Goal: Check status: Check status

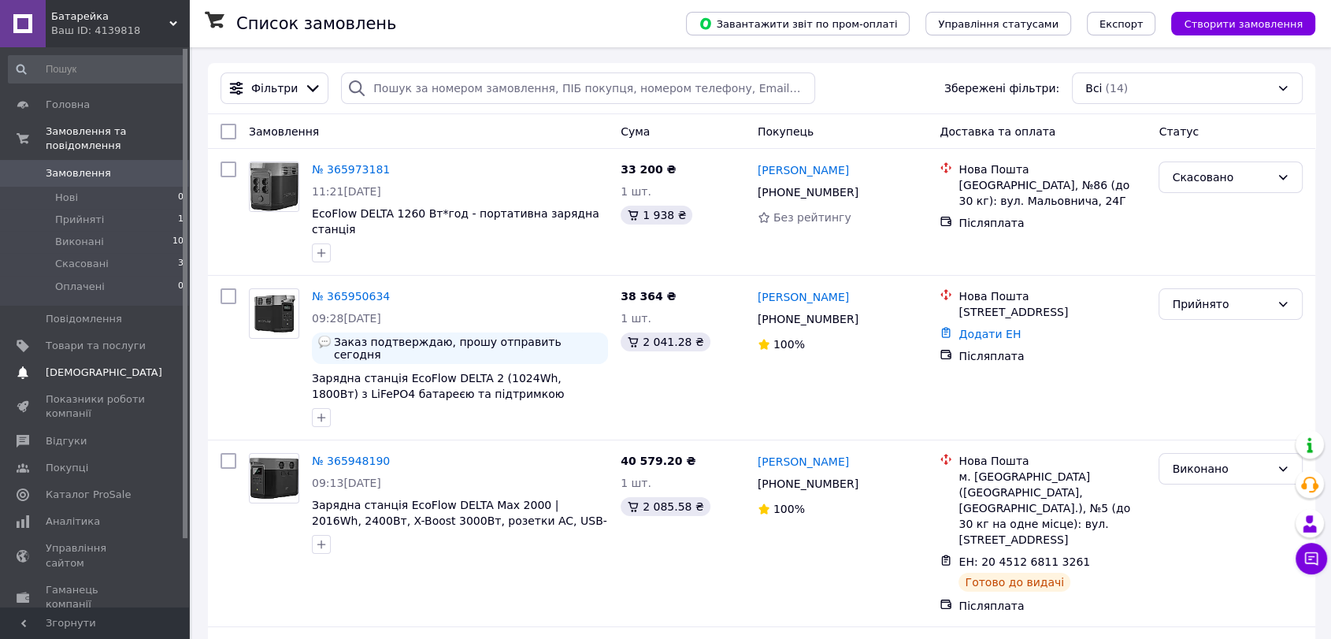
click at [80, 367] on link "Сповіщення 0 0" at bounding box center [96, 372] width 193 height 27
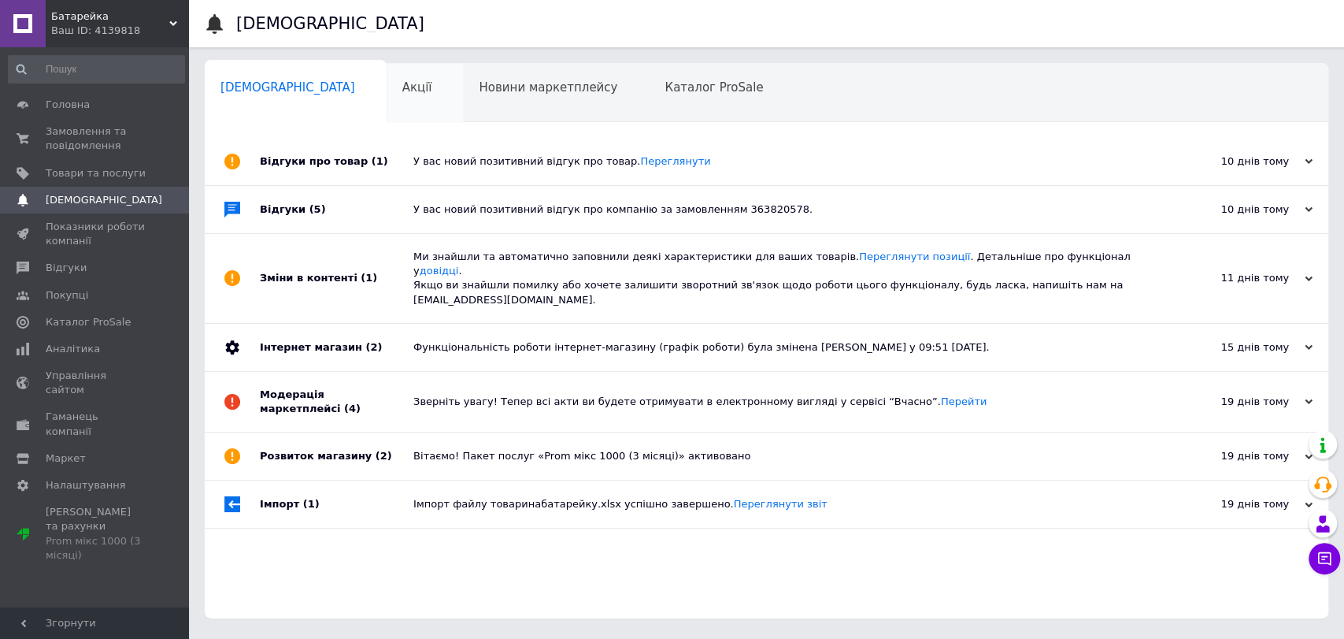
click at [402, 80] on span "Акції" at bounding box center [417, 87] width 30 height 14
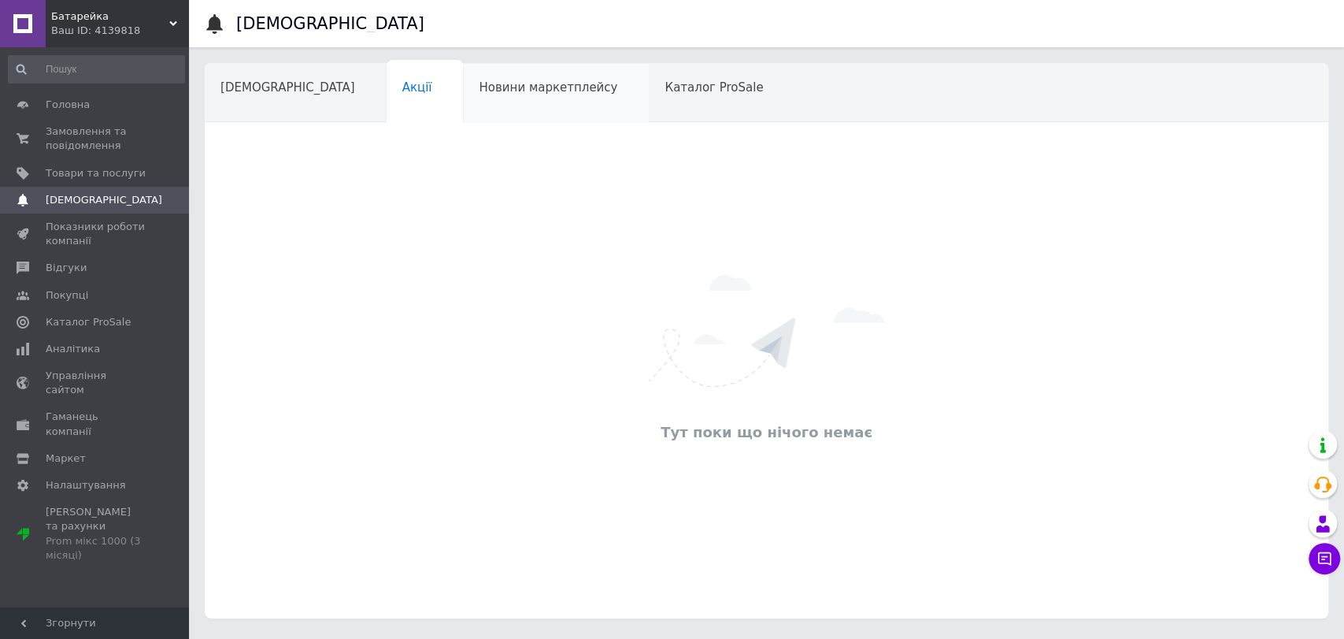
click at [479, 90] on span "Новини маркетплейсу" at bounding box center [548, 87] width 139 height 14
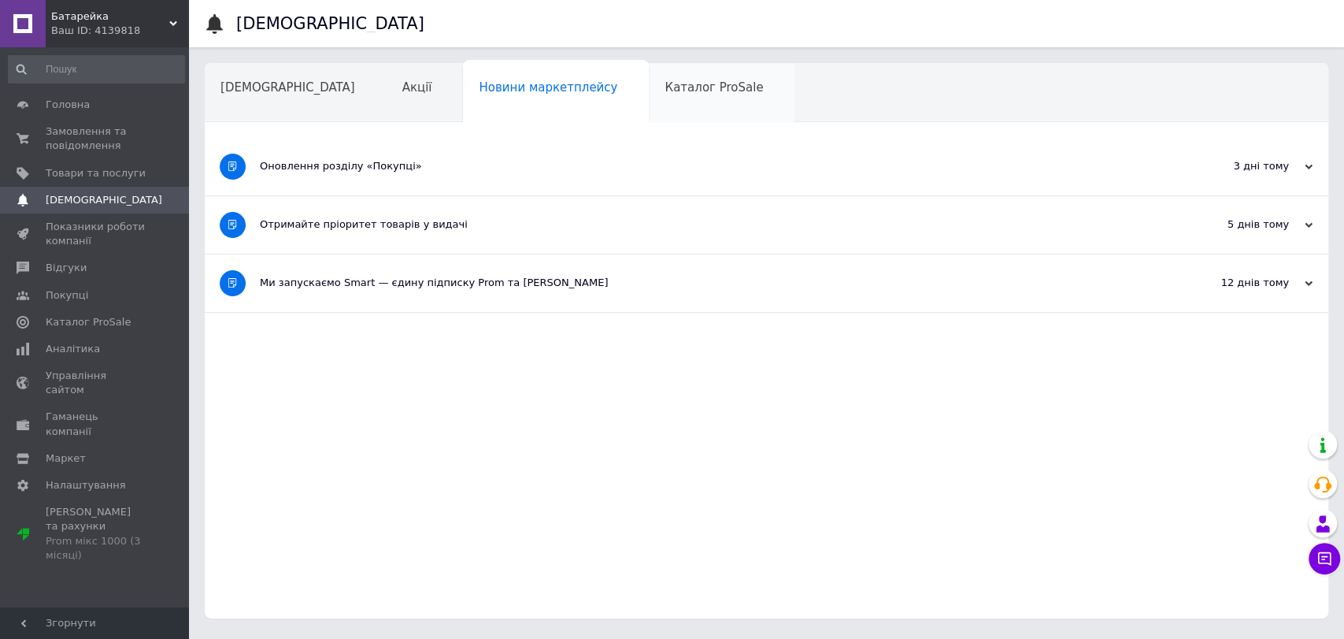
click at [665, 91] on span "Каталог ProSale" at bounding box center [714, 87] width 98 height 14
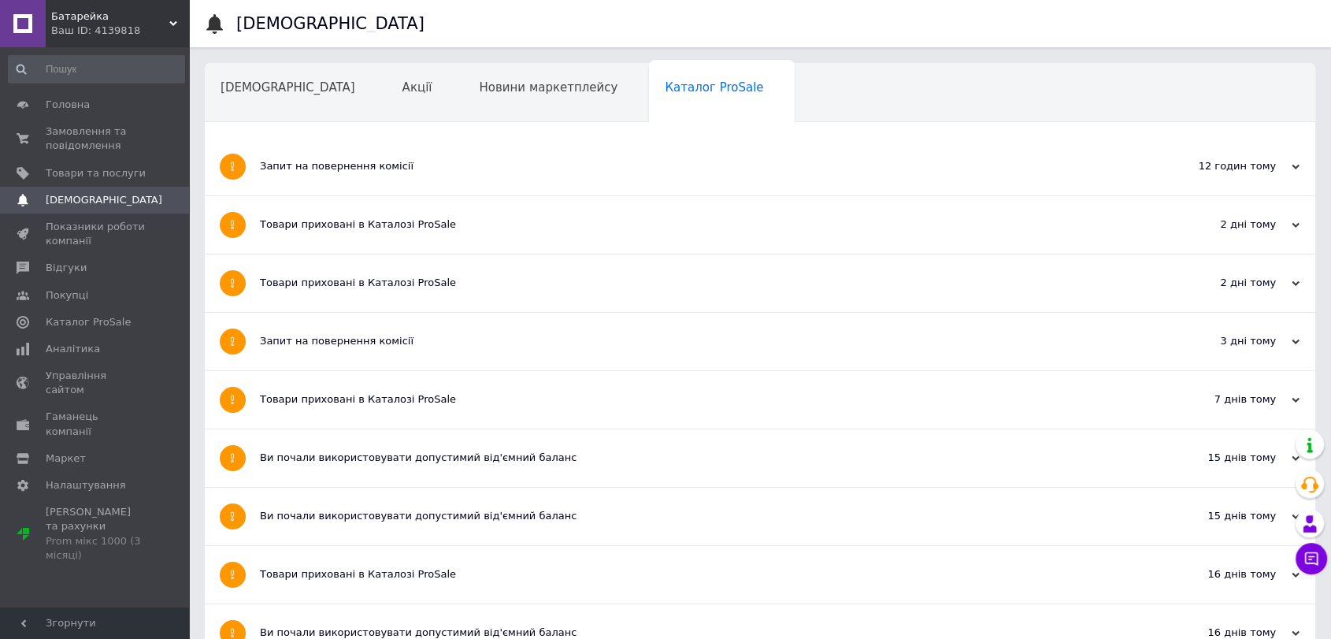
click at [377, 124] on div "Навчання та заходи" at bounding box center [291, 154] width 172 height 60
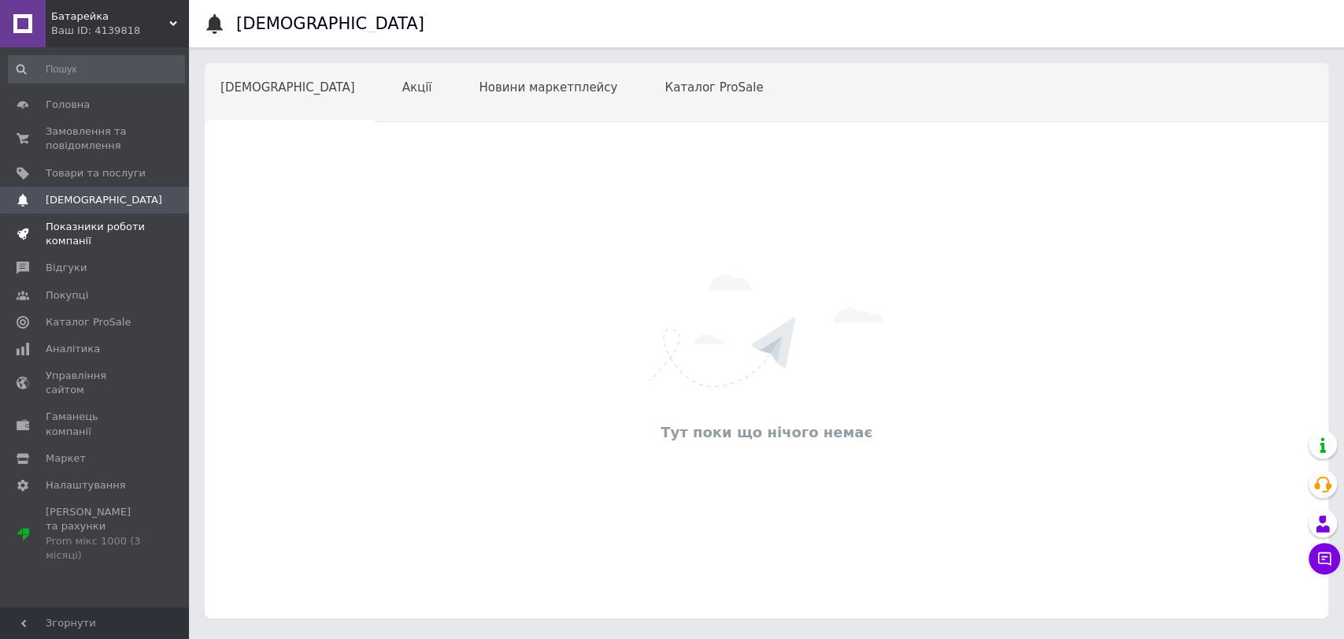
click at [83, 235] on span "Показники роботи компанії" at bounding box center [96, 234] width 100 height 28
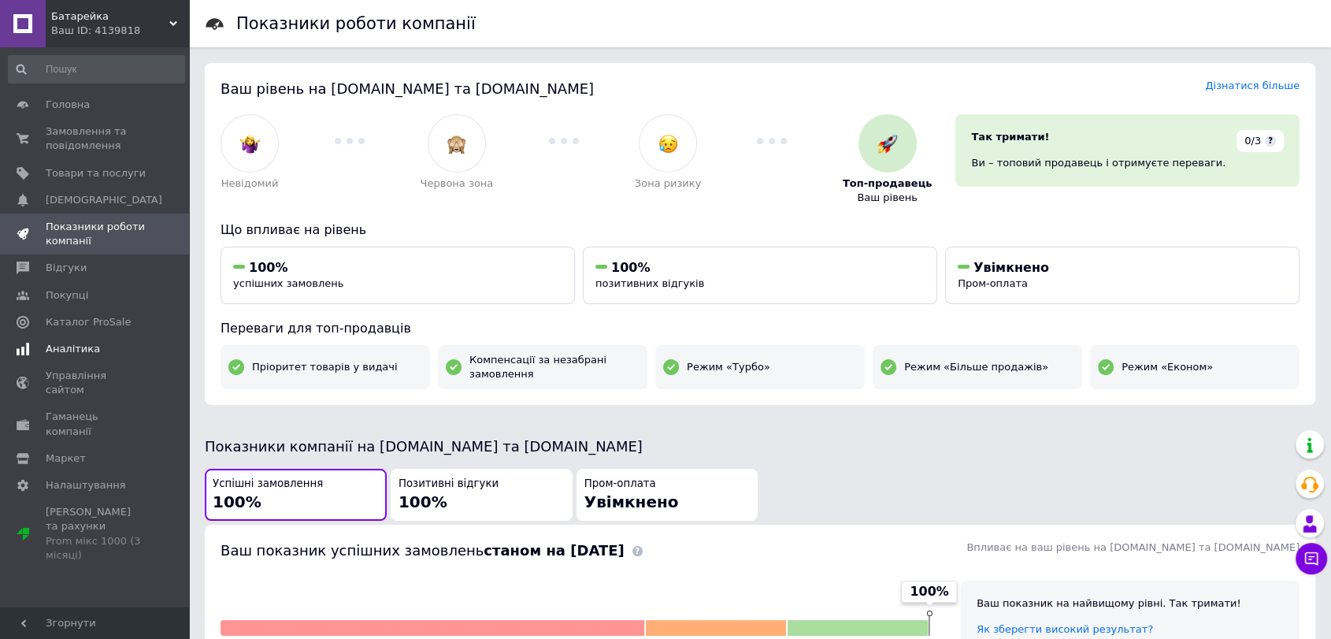
click at [60, 352] on span "Аналітика" at bounding box center [73, 349] width 54 height 14
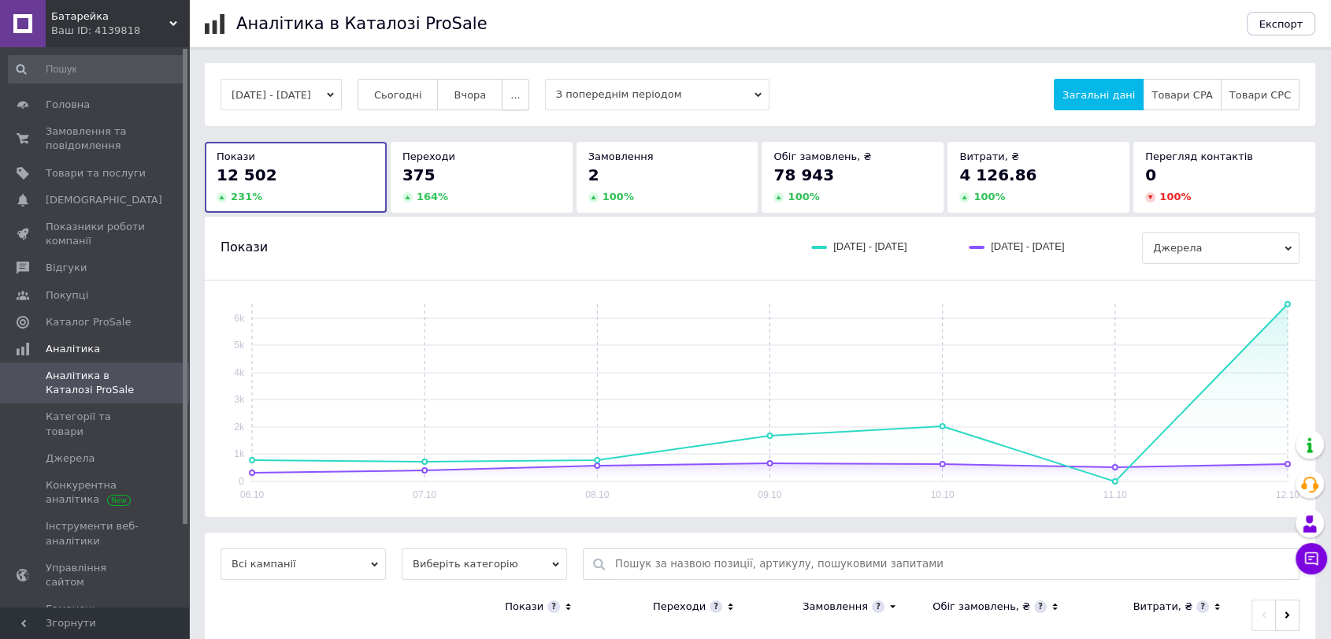
click at [528, 93] on button "..." at bounding box center [515, 94] width 27 height 31
click at [502, 247] on span "60-10 днів" at bounding box center [485, 249] width 56 height 12
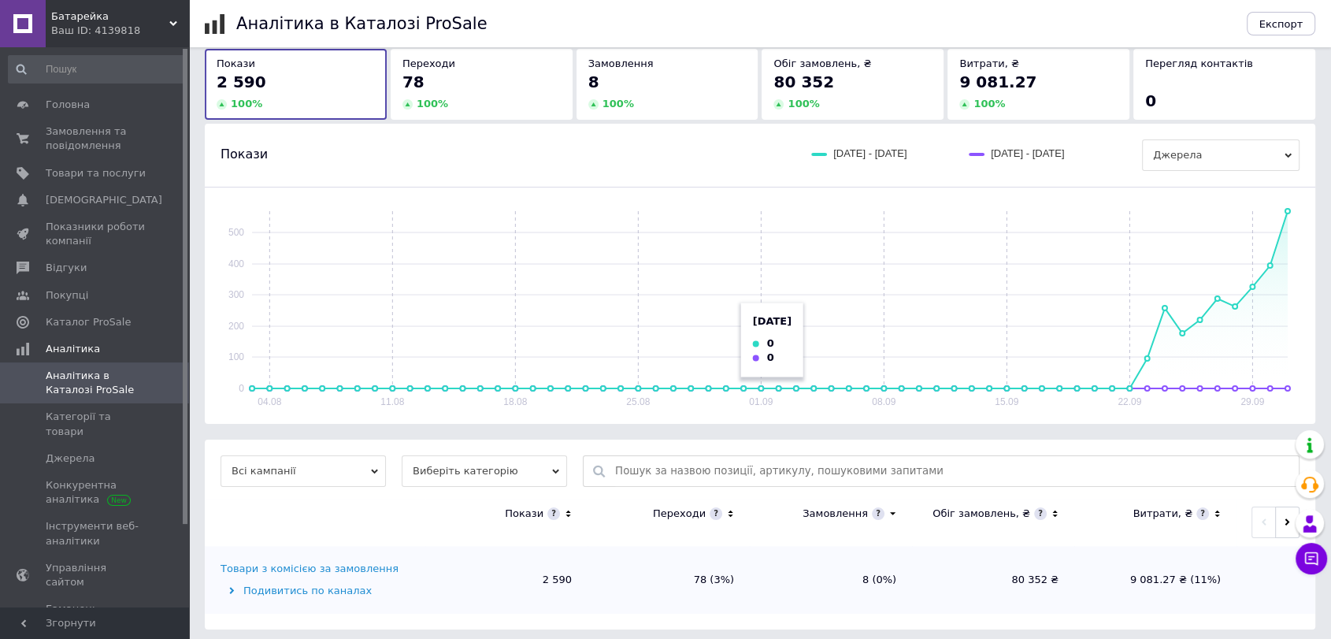
scroll to position [99, 0]
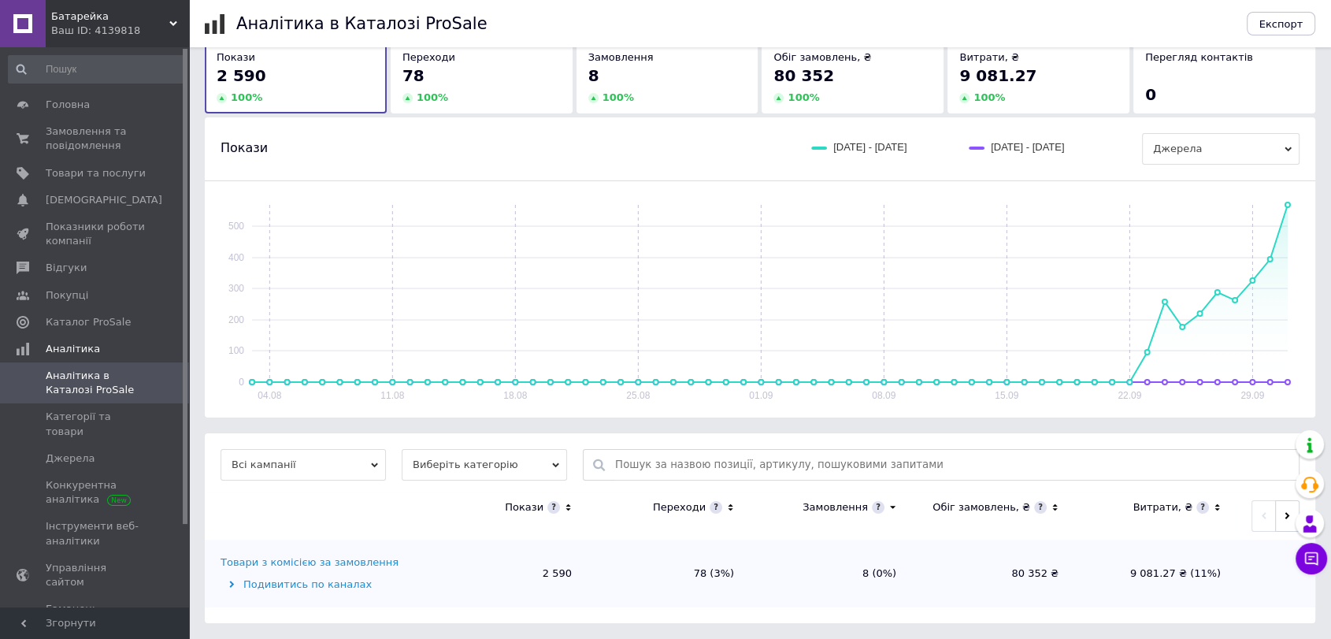
click at [555, 472] on span "Виберіть категорію" at bounding box center [484, 464] width 165 height 31
click at [528, 517] on li "Усі категорії" at bounding box center [484, 516] width 165 height 22
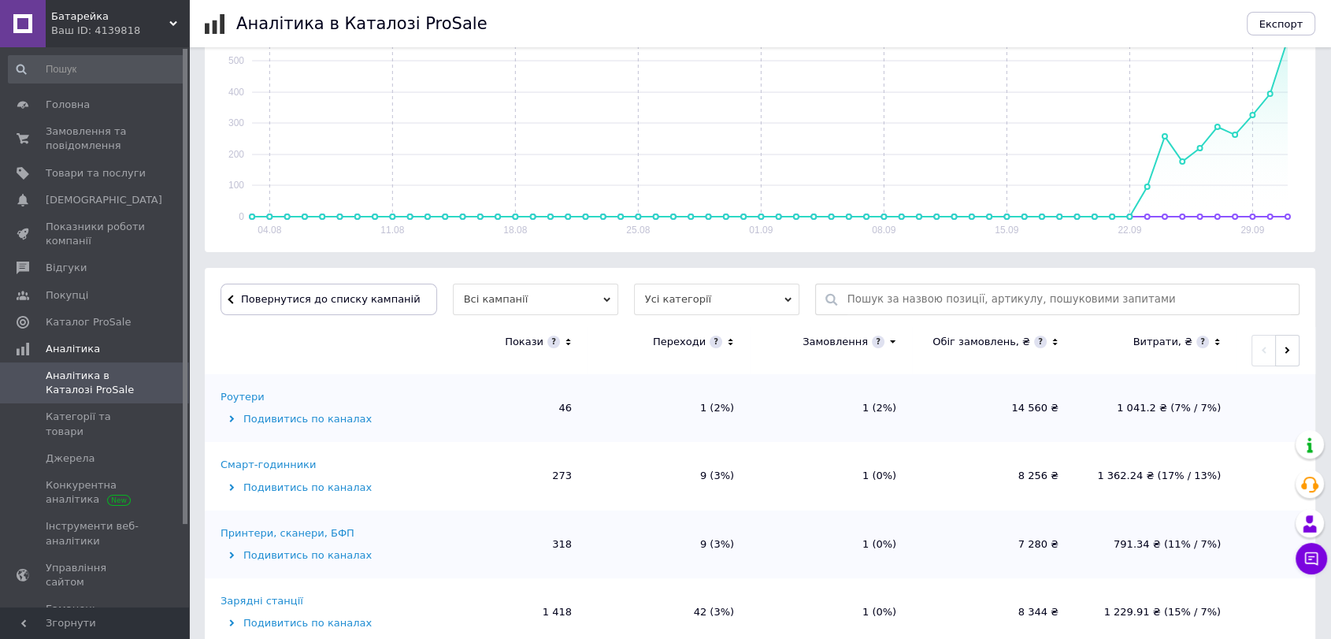
scroll to position [361, 0]
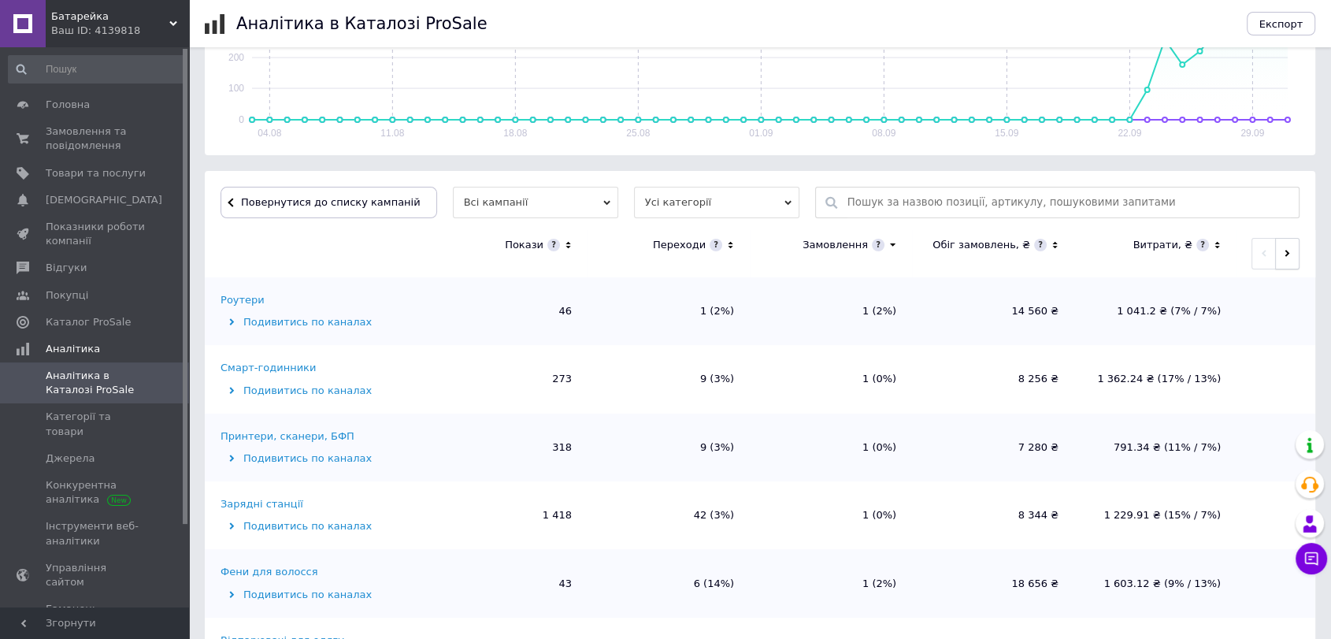
click at [1284, 253] on icon "button" at bounding box center [1286, 253] width 5 height 7
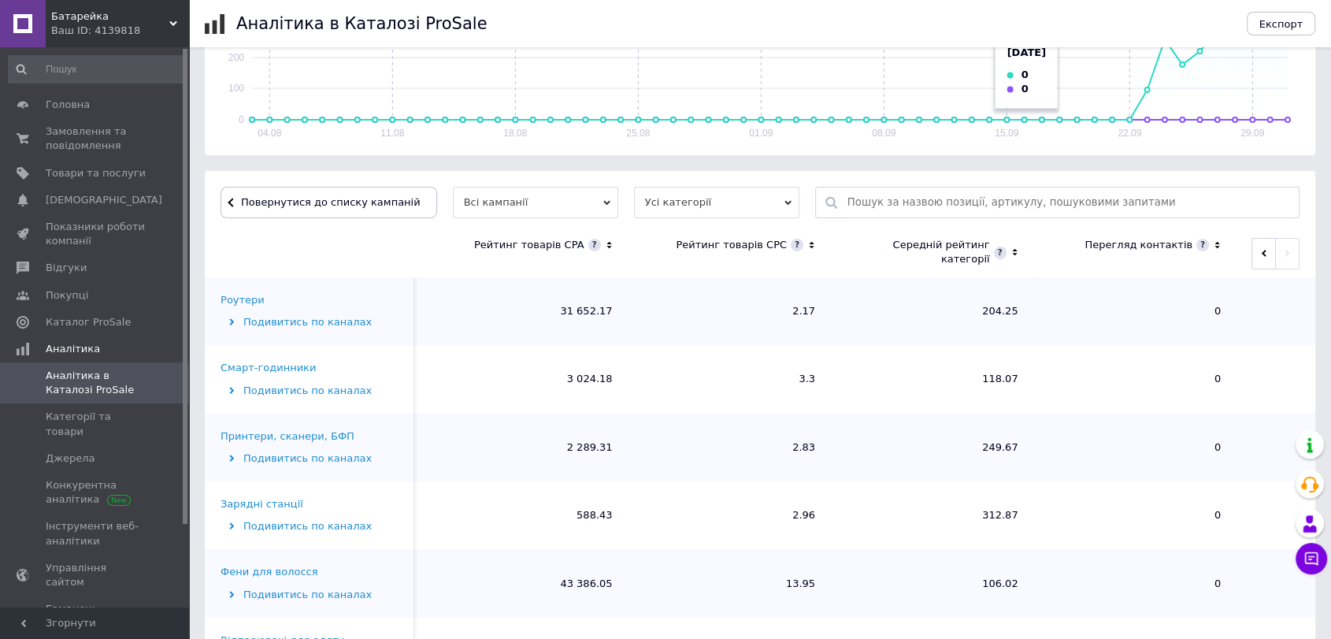
scroll to position [0, 0]
